Goal: Task Accomplishment & Management: Complete application form

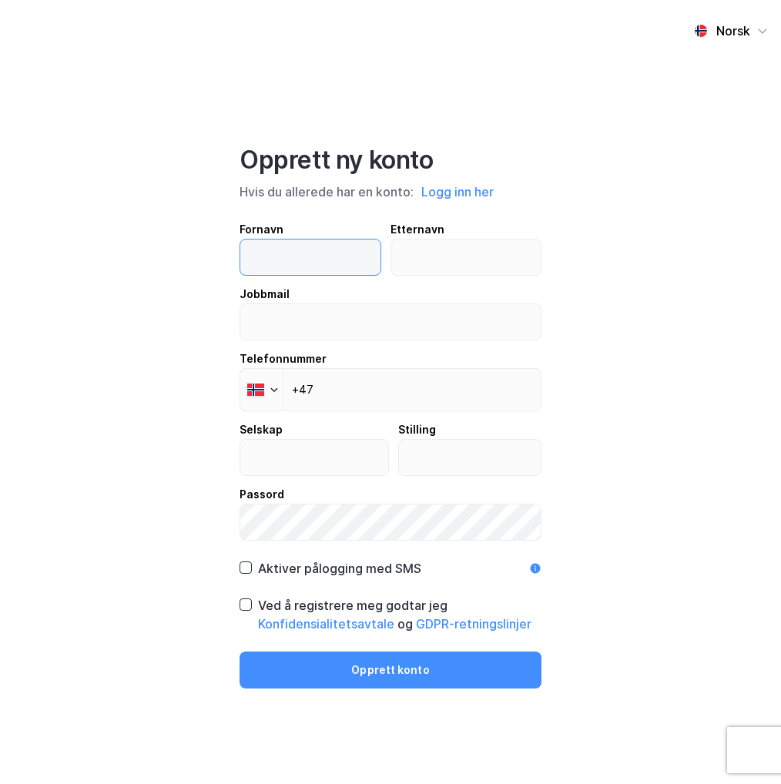
click at [349, 254] on input "text" at bounding box center [310, 257] width 140 height 35
type input "[PERSON_NAME]"
type input "Berg"
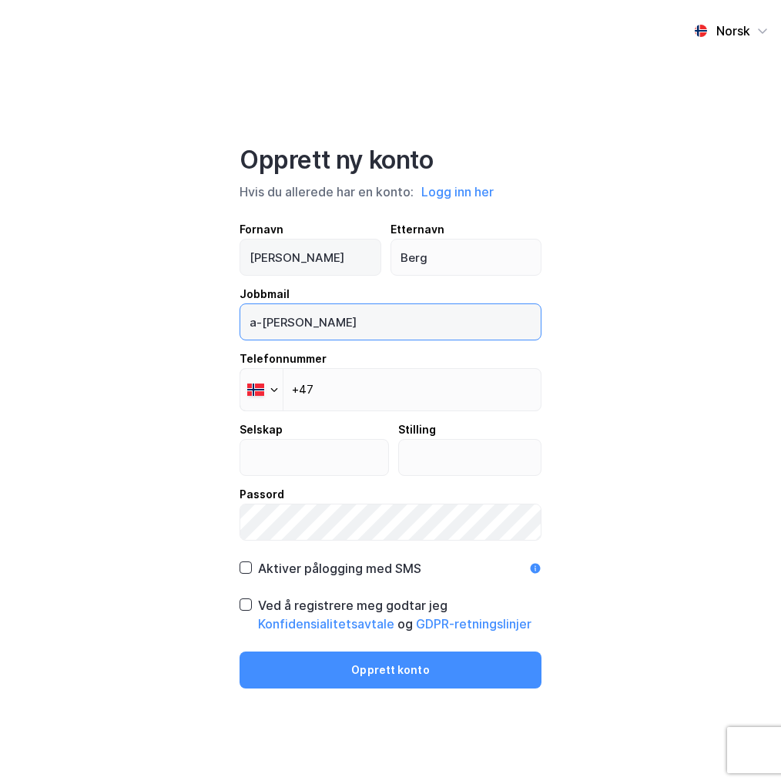
type input "[EMAIL_ADDRESS][PERSON_NAME][DOMAIN_NAME]"
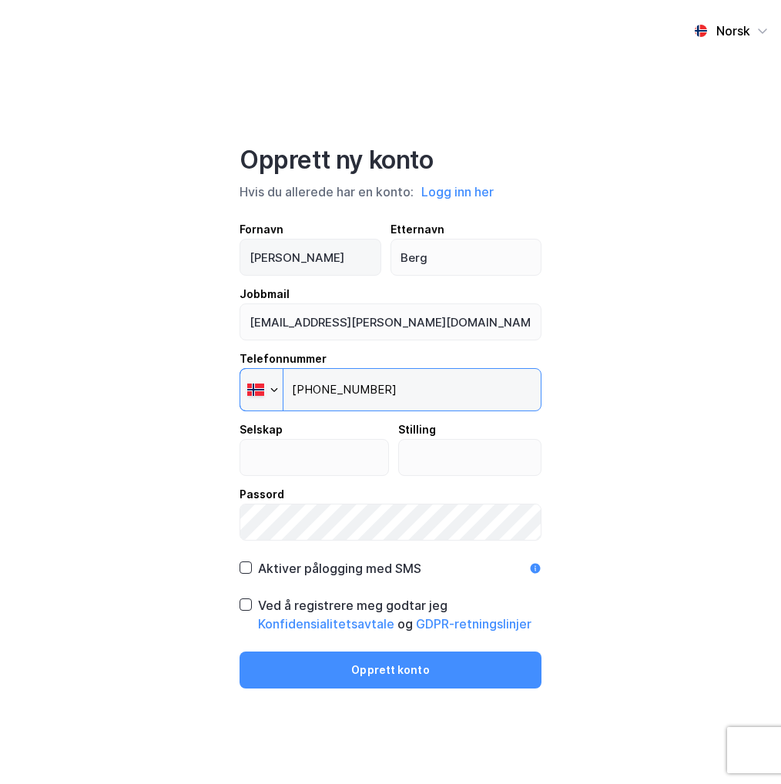
type input "[PHONE_NUMBER]"
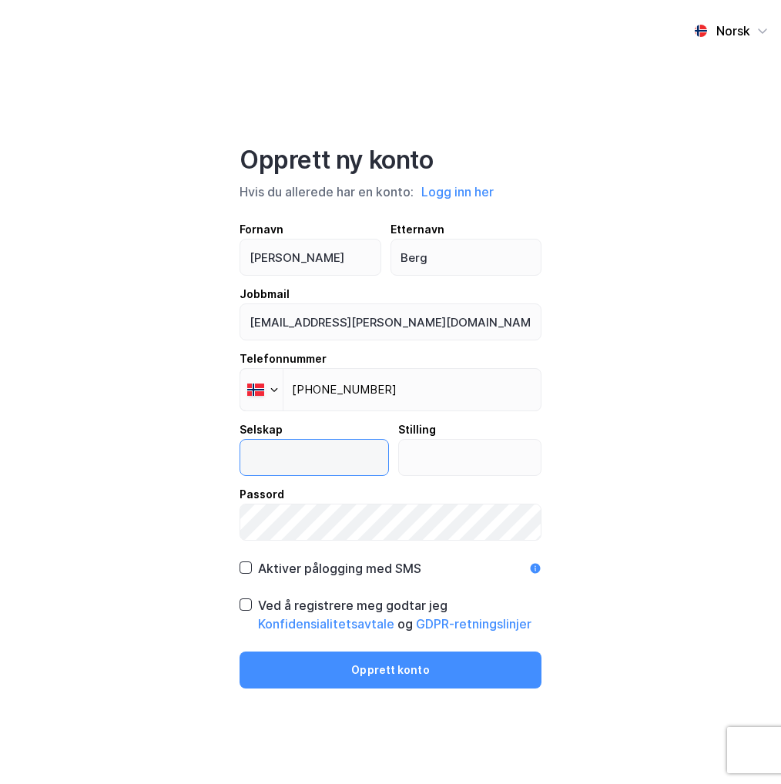
click at [309, 440] on input "text" at bounding box center [314, 457] width 148 height 35
type input "a"
type input "ABP"
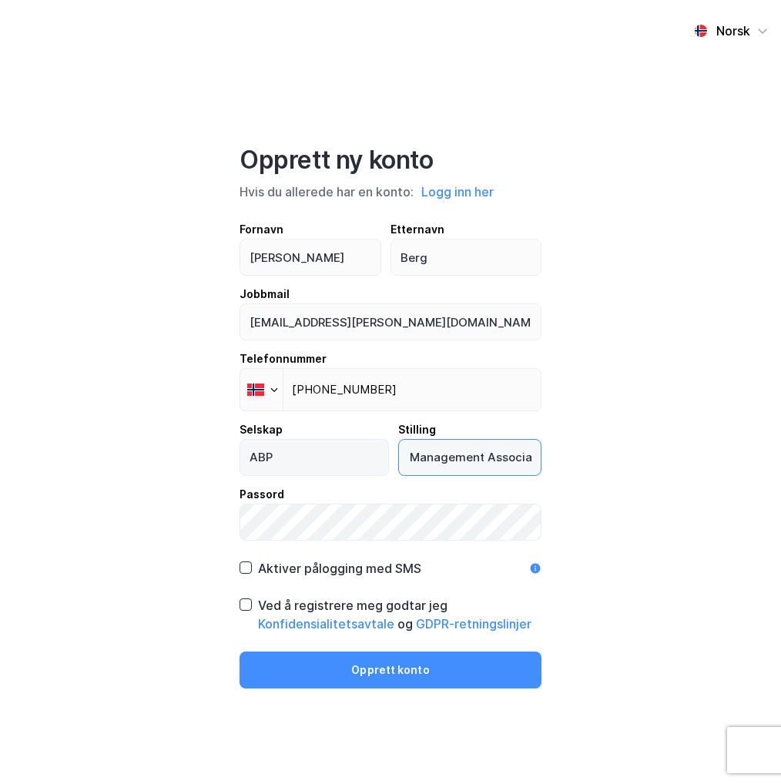
scroll to position [0, 41]
type input "Asset Management Associate"
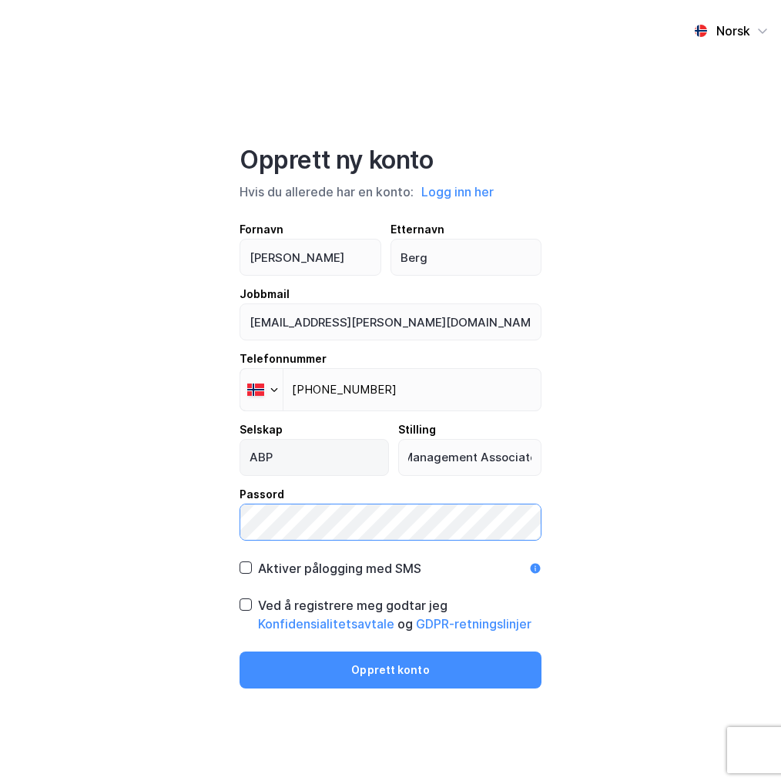
scroll to position [0, 0]
click at [336, 567] on div "Aktiver pålogging med SMS" at bounding box center [339, 568] width 163 height 18
click at [252, 609] on div "Ved å registrere meg godtar jeg Konfidensialitetsavtale og GDPR-retningslinjer" at bounding box center [391, 614] width 302 height 37
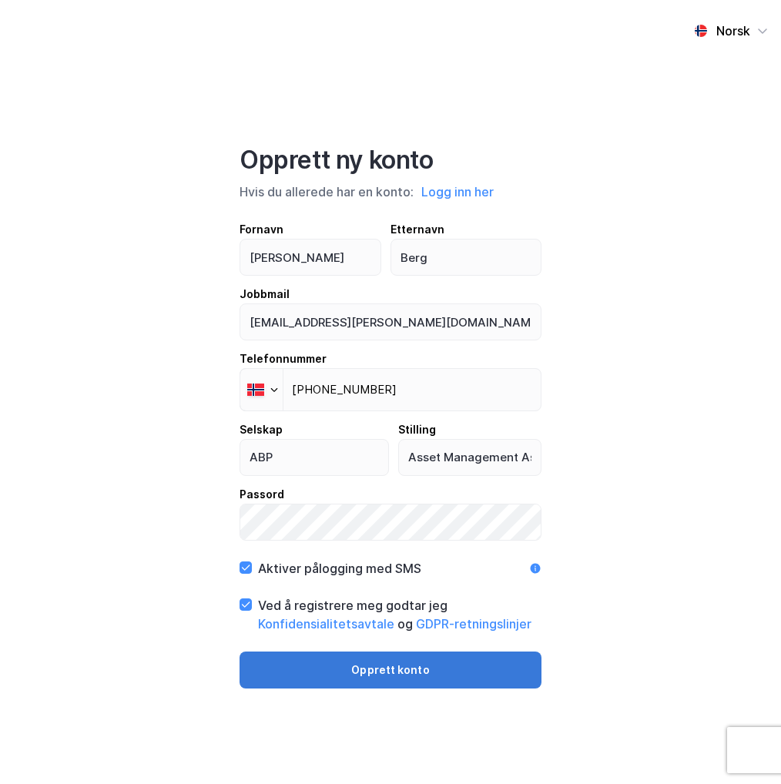
click at [350, 664] on button "Opprett konto" at bounding box center [391, 670] width 302 height 37
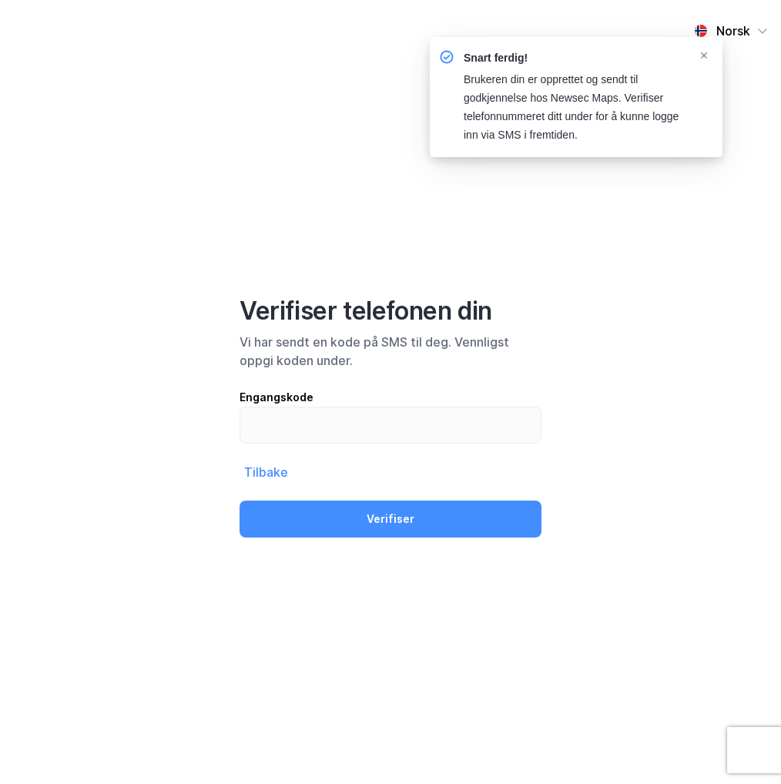
click at [425, 401] on div "Engangskode" at bounding box center [391, 397] width 302 height 18
click at [425, 407] on input "text" at bounding box center [390, 424] width 300 height 35
click at [432, 415] on input "text" at bounding box center [390, 424] width 300 height 35
type input "836447"
click at [240, 501] on button "Verifiser" at bounding box center [391, 519] width 302 height 37
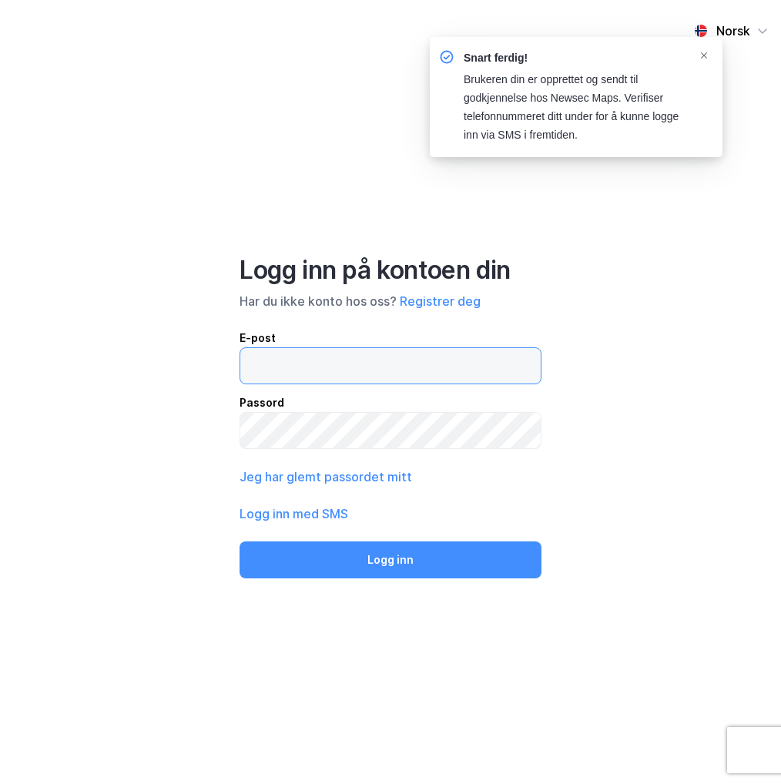
click at [421, 362] on input "email" at bounding box center [390, 365] width 300 height 35
type input "[EMAIL_ADDRESS][PERSON_NAME][DOMAIN_NAME]"
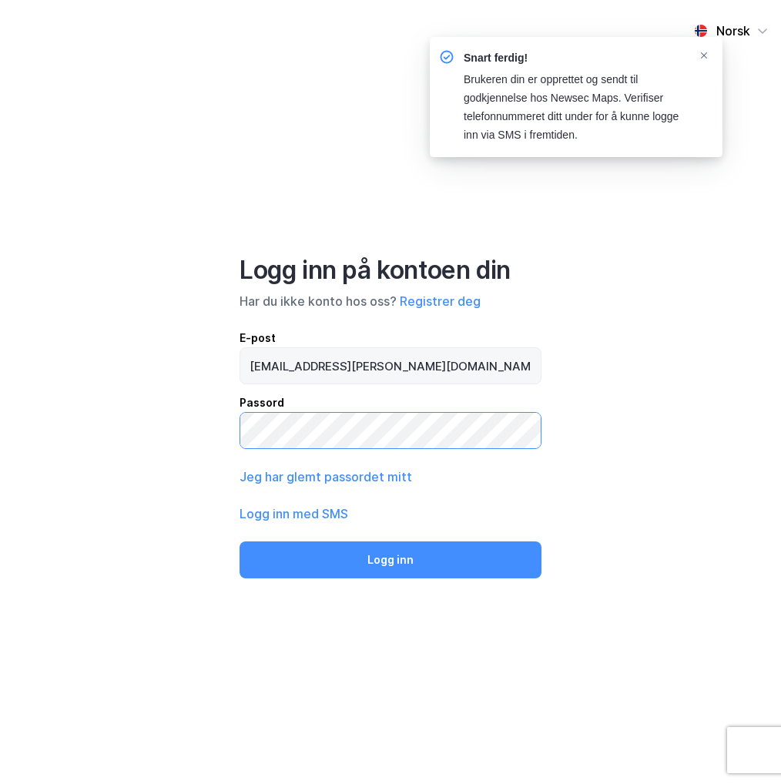
click at [240, 541] on button "Logg inn" at bounding box center [391, 559] width 302 height 37
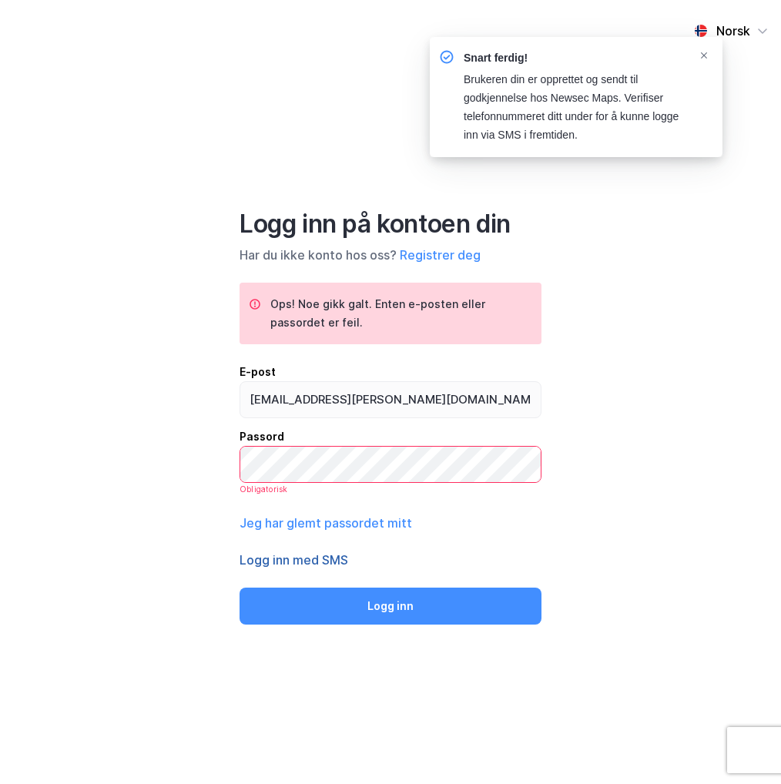
click at [305, 556] on button "Logg inn med SMS" at bounding box center [294, 560] width 109 height 18
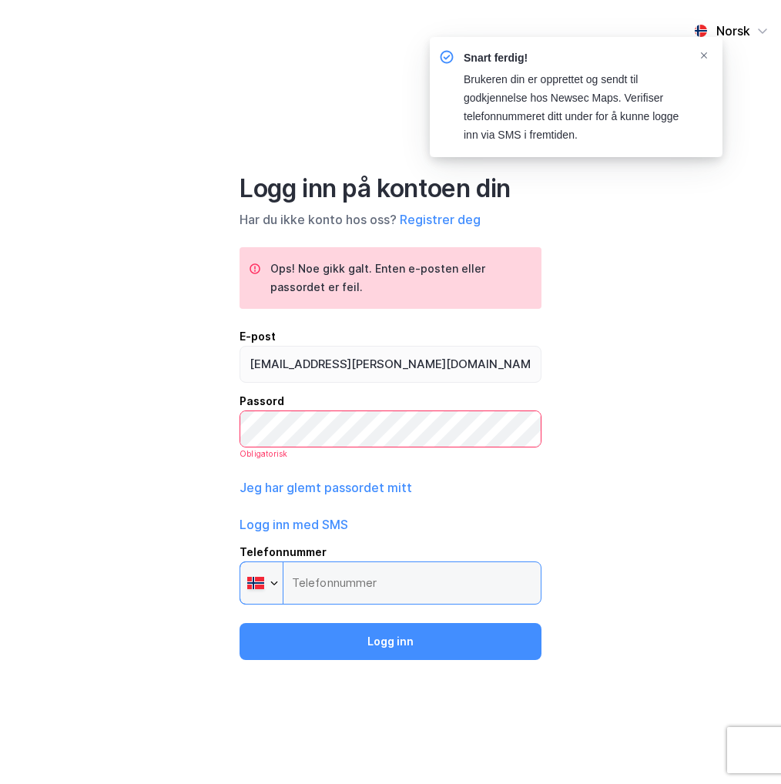
click at [337, 565] on input "Telefonnummer Phone" at bounding box center [391, 582] width 302 height 43
click at [380, 581] on input "Telefonnummer Phone" at bounding box center [391, 582] width 302 height 43
click at [380, 582] on input "Telefonnummer Phone" at bounding box center [391, 582] width 302 height 43
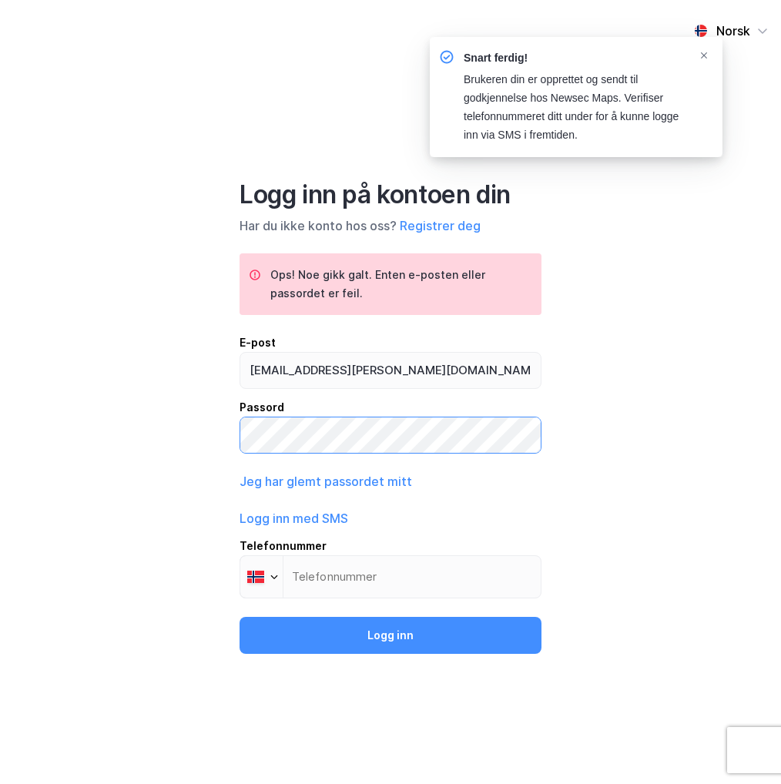
click at [240, 617] on button "Logg inn" at bounding box center [391, 635] width 302 height 37
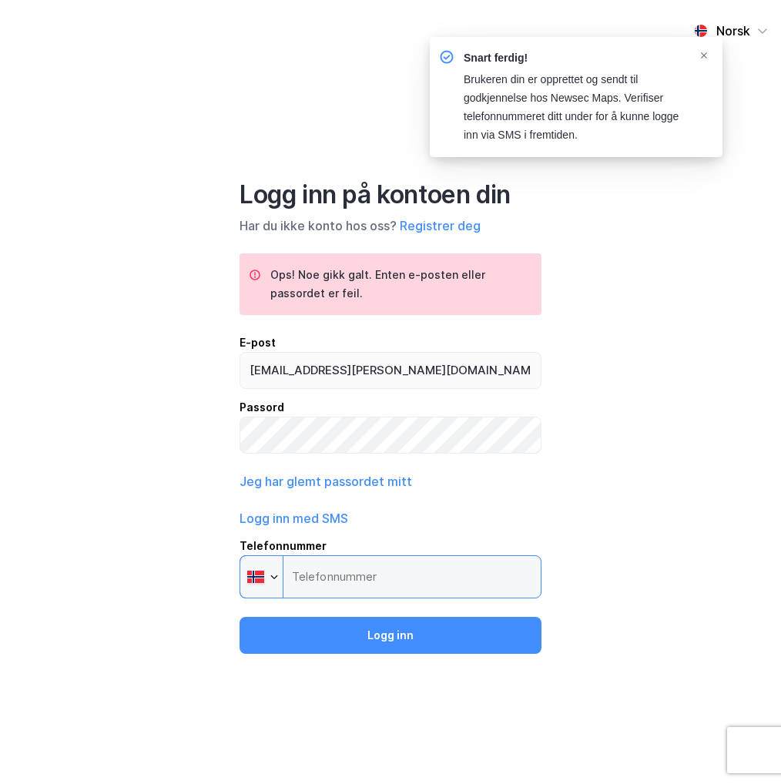
click at [347, 563] on input "Telefonnummer Phone" at bounding box center [391, 576] width 302 height 43
click at [299, 577] on input "Telefonnummer Phone" at bounding box center [391, 576] width 302 height 43
click at [265, 579] on div at bounding box center [255, 575] width 19 height 15
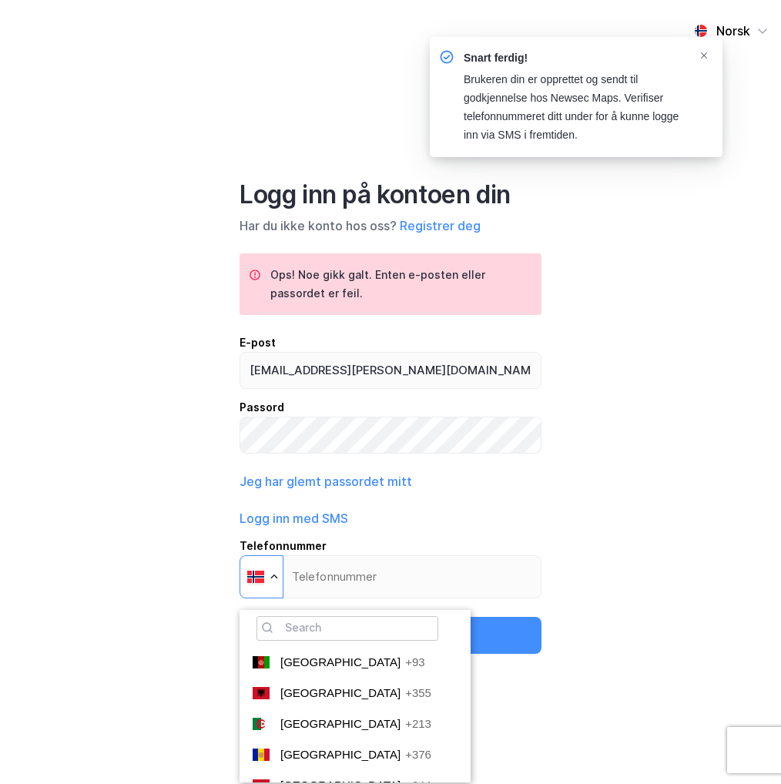
scroll to position [4209, 0]
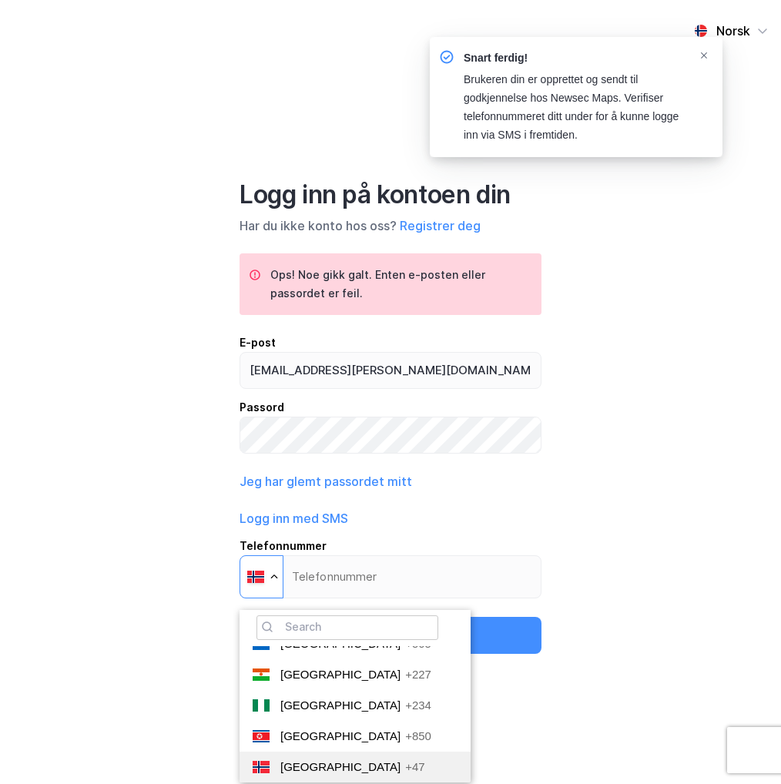
click at [322, 769] on li "Norway +47" at bounding box center [355, 767] width 231 height 31
click at [322, 598] on input "Telefonnummer Phone 🔎 [GEOGRAPHIC_DATA] +93 [GEOGRAPHIC_DATA] +355 [GEOGRAPHIC_…" at bounding box center [391, 576] width 302 height 43
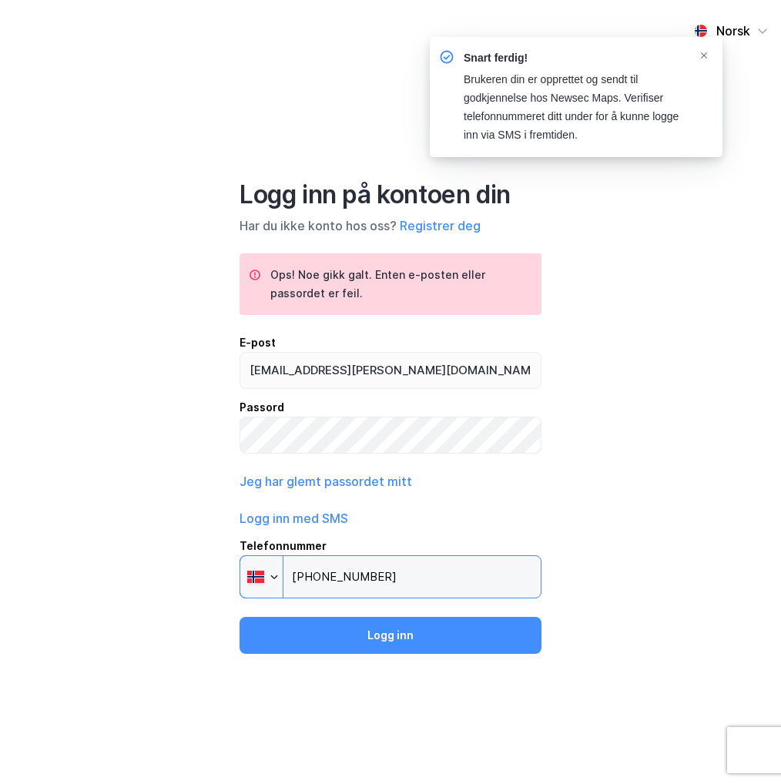
type input "[PHONE_NUMBER]"
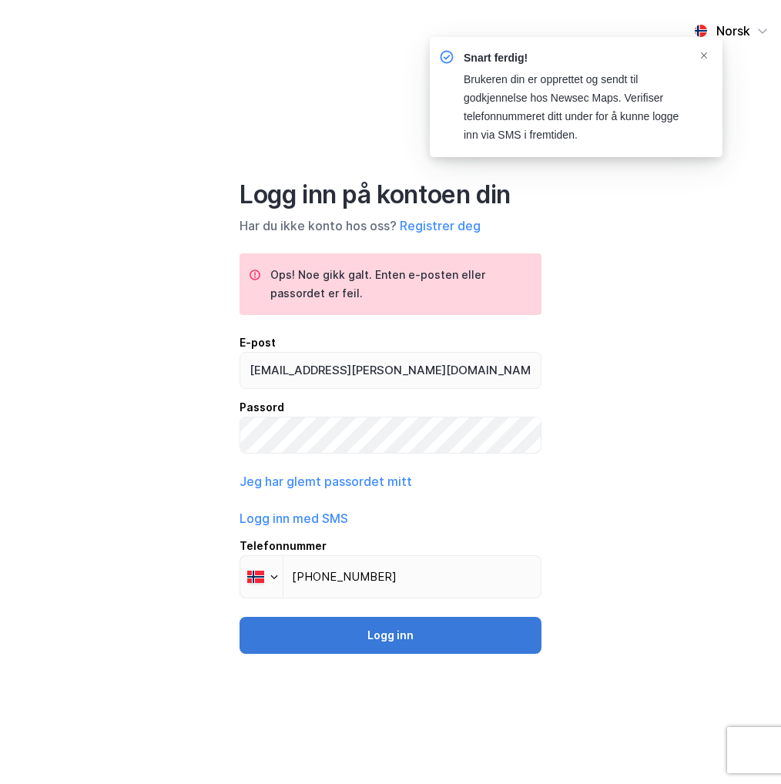
click at [454, 629] on button "Logg inn" at bounding box center [391, 635] width 302 height 37
click at [417, 640] on button "Logg inn" at bounding box center [391, 635] width 302 height 37
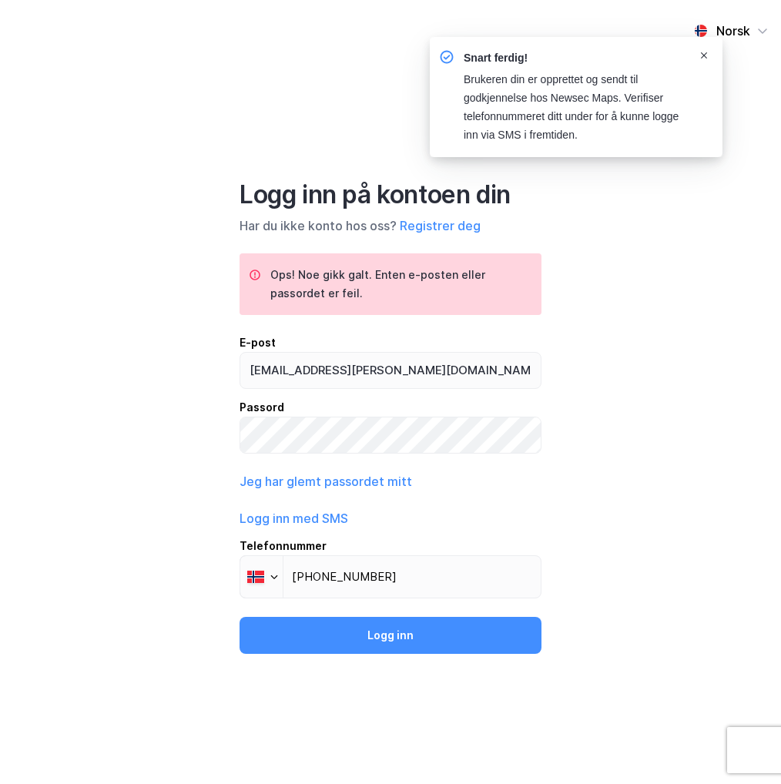
click at [705, 51] on icon "Notifications Alt+T" at bounding box center [703, 55] width 9 height 9
